Goal: Transaction & Acquisition: Purchase product/service

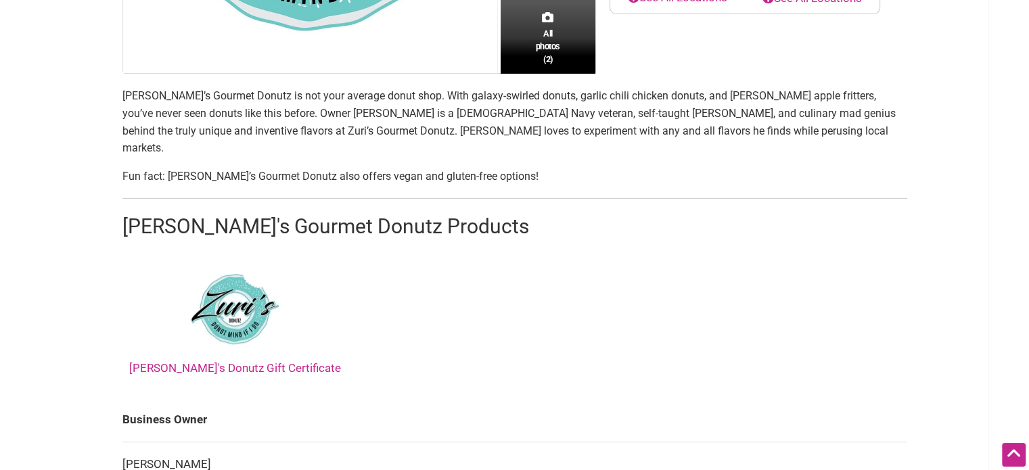
scroll to position [438, 0]
click at [199, 288] on img at bounding box center [235, 309] width 102 height 102
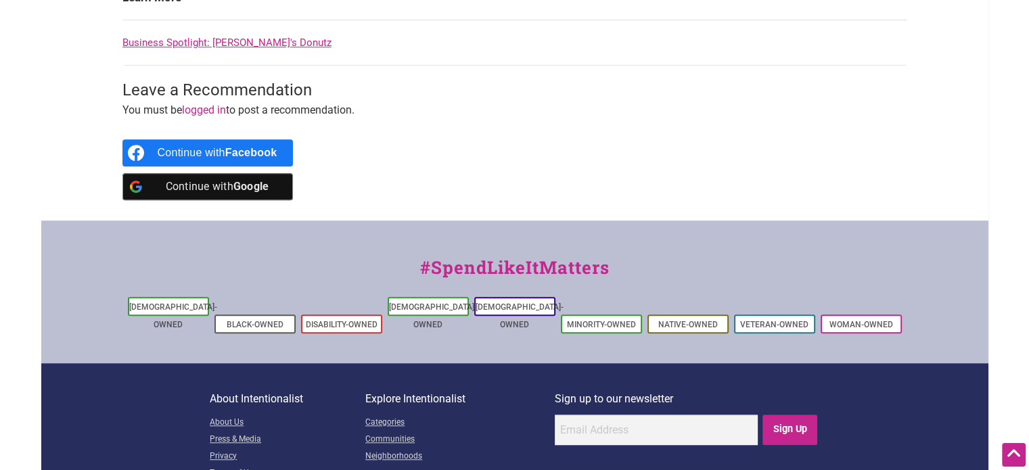
scroll to position [1004, 0]
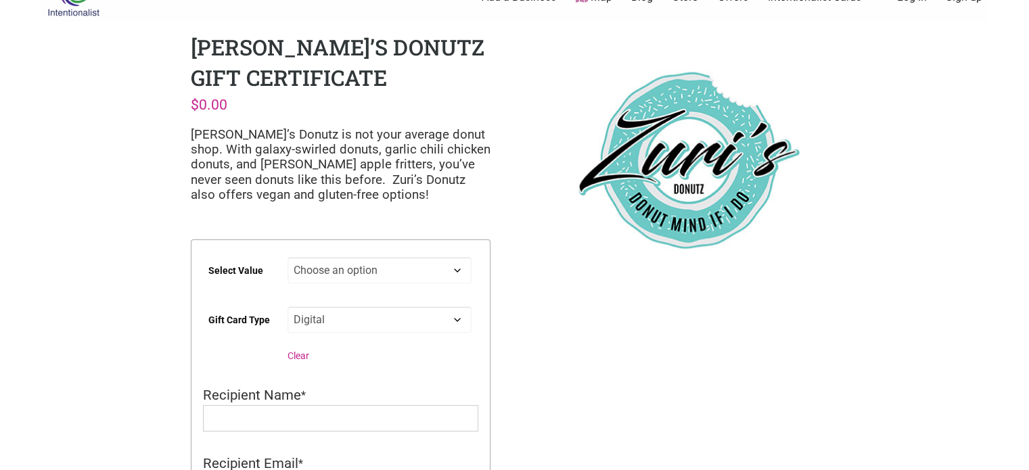
scroll to position [70, 0]
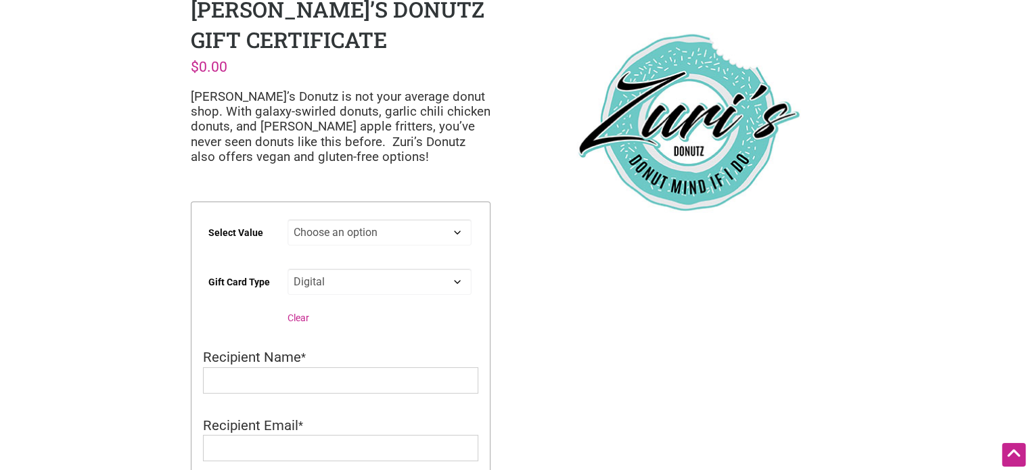
click at [450, 214] on td "Choose an option $25 $50 $100 $200" at bounding box center [383, 238] width 191 height 49
click at [445, 229] on select "Choose an option $25 $50 $100 $200" at bounding box center [380, 232] width 184 height 26
click at [588, 298] on div "Intentionalist Spend like it matters 0 Add a Business Map Blog Store Offers Int…" at bounding box center [514, 468] width 947 height 1076
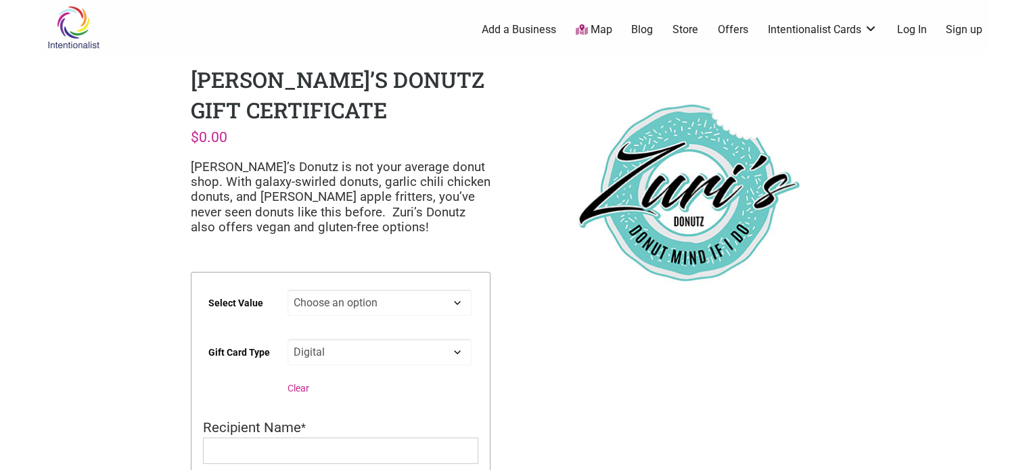
click at [349, 198] on p "[PERSON_NAME]’s Donutz is not your average donut shop. With galaxy-swirled donu…" at bounding box center [341, 198] width 300 height 76
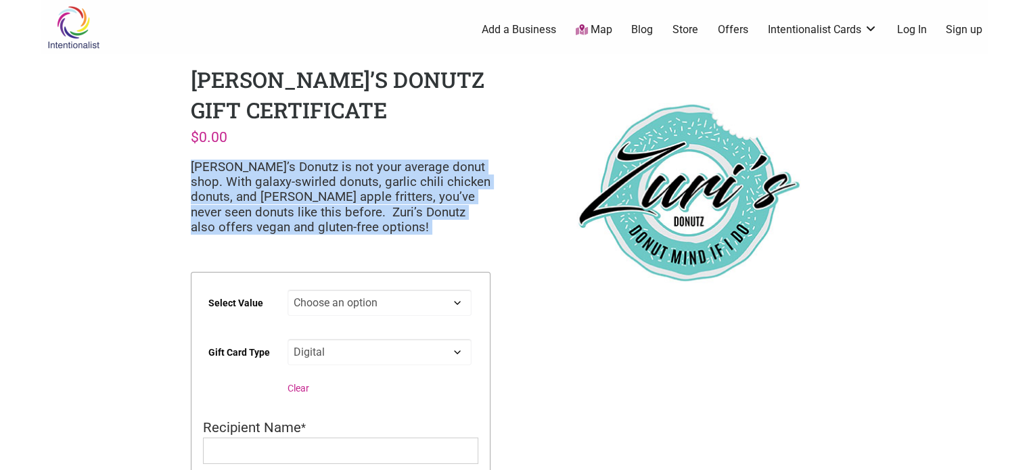
click at [349, 198] on p "[PERSON_NAME]’s Donutz is not your average donut shop. With galaxy-swirled donu…" at bounding box center [341, 198] width 300 height 76
